Goal: Transaction & Acquisition: Purchase product/service

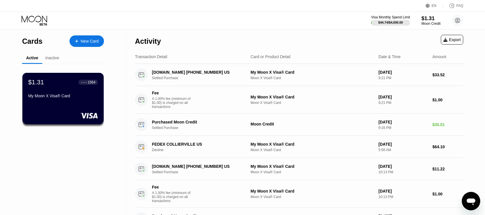
click at [426, 22] on div "Moon Credit" at bounding box center [430, 24] width 19 height 4
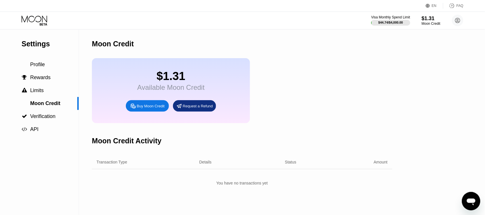
click at [161, 108] on div "Buy Moon Credit" at bounding box center [151, 105] width 28 height 5
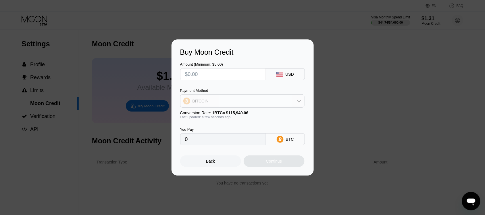
click at [213, 100] on div "BITCOIN" at bounding box center [242, 100] width 124 height 11
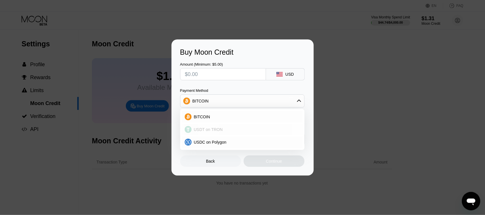
click at [227, 130] on div "USDT on TRON" at bounding box center [246, 129] width 108 height 5
type input "0.00"
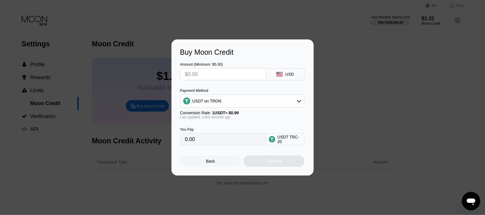
click at [221, 74] on input "text" at bounding box center [223, 73] width 76 height 11
type input "$1"
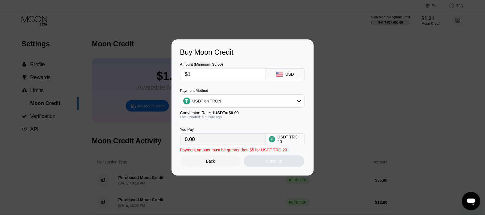
type input "1.01"
type input "$14"
type input "14.14"
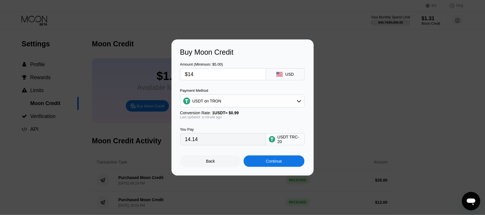
type input "$145"
type input "146.46"
type input "$145"
click at [275, 163] on div "Continue" at bounding box center [274, 161] width 16 height 5
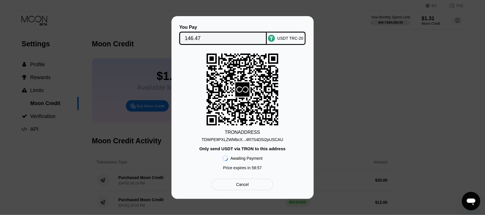
click at [264, 140] on div "TDWPE9PXLZWMbcX...4R7S4DSi2pUSCAU" at bounding box center [243, 139] width 82 height 5
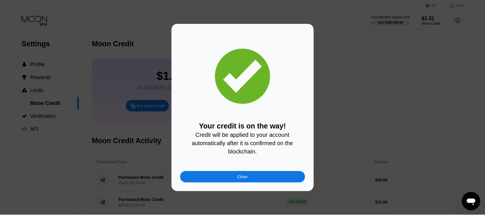
click at [280, 182] on div "Close" at bounding box center [242, 176] width 125 height 11
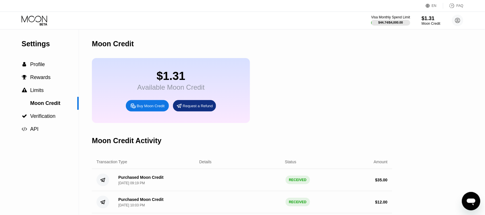
click at [40, 17] on icon at bounding box center [35, 19] width 26 height 7
